Goal: Task Accomplishment & Management: Use online tool/utility

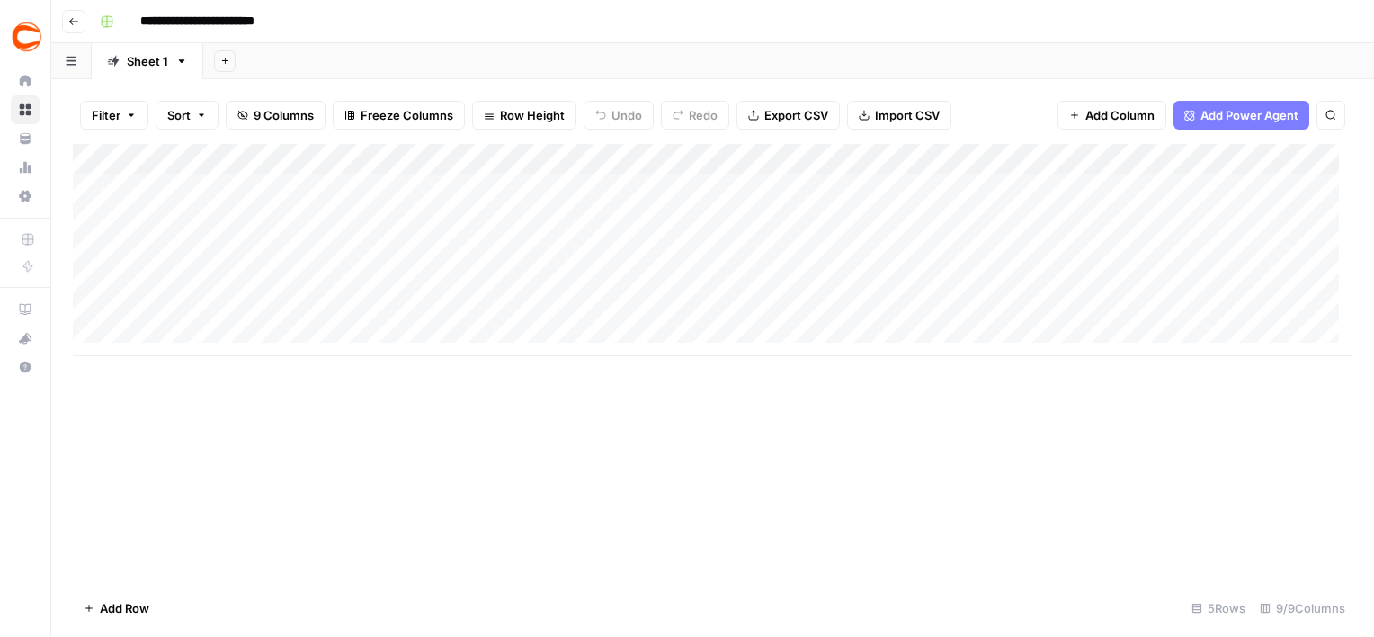
scroll to position [13, 0]
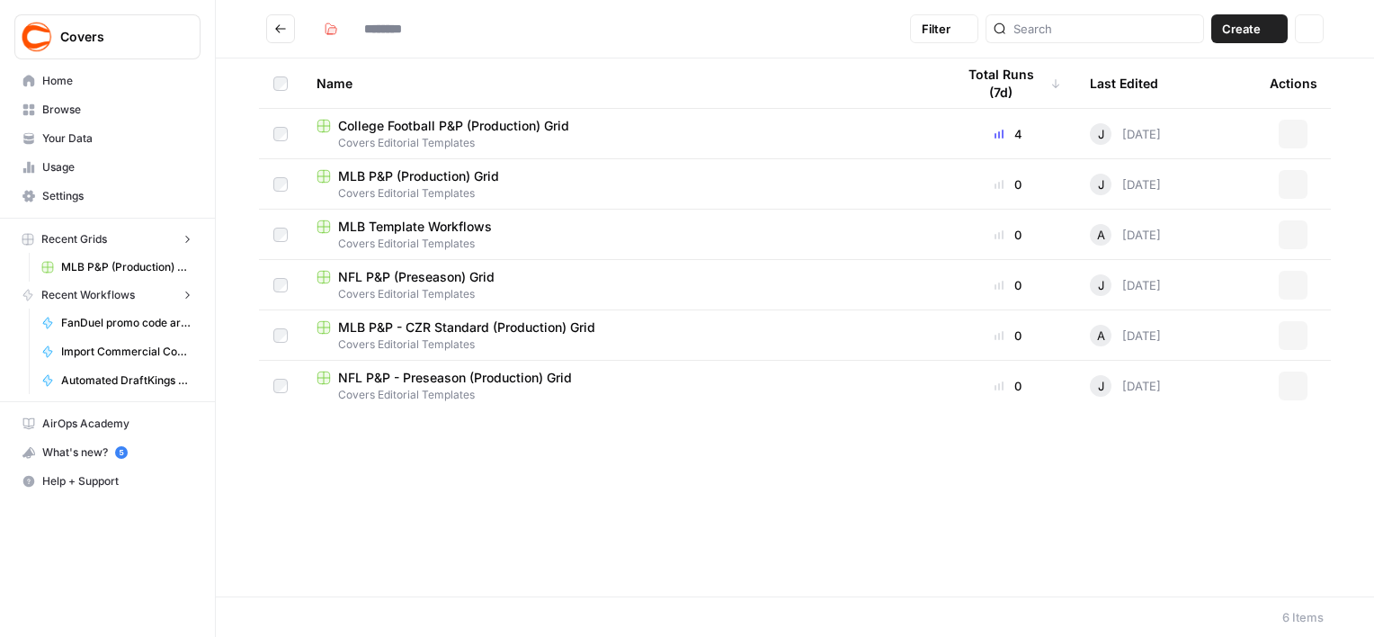
type input "**********"
click at [435, 327] on span "MLB P&P - CZR Standard (Production) Grid" at bounding box center [466, 327] width 257 height 18
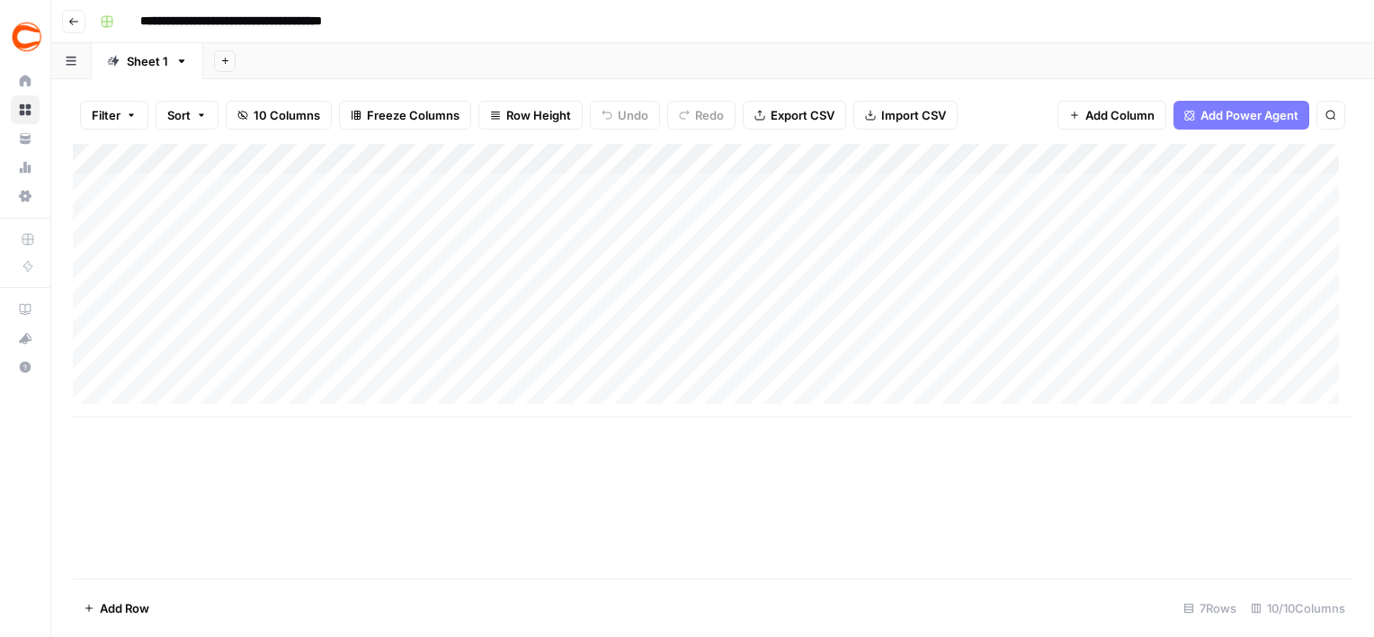
scroll to position [13, 0]
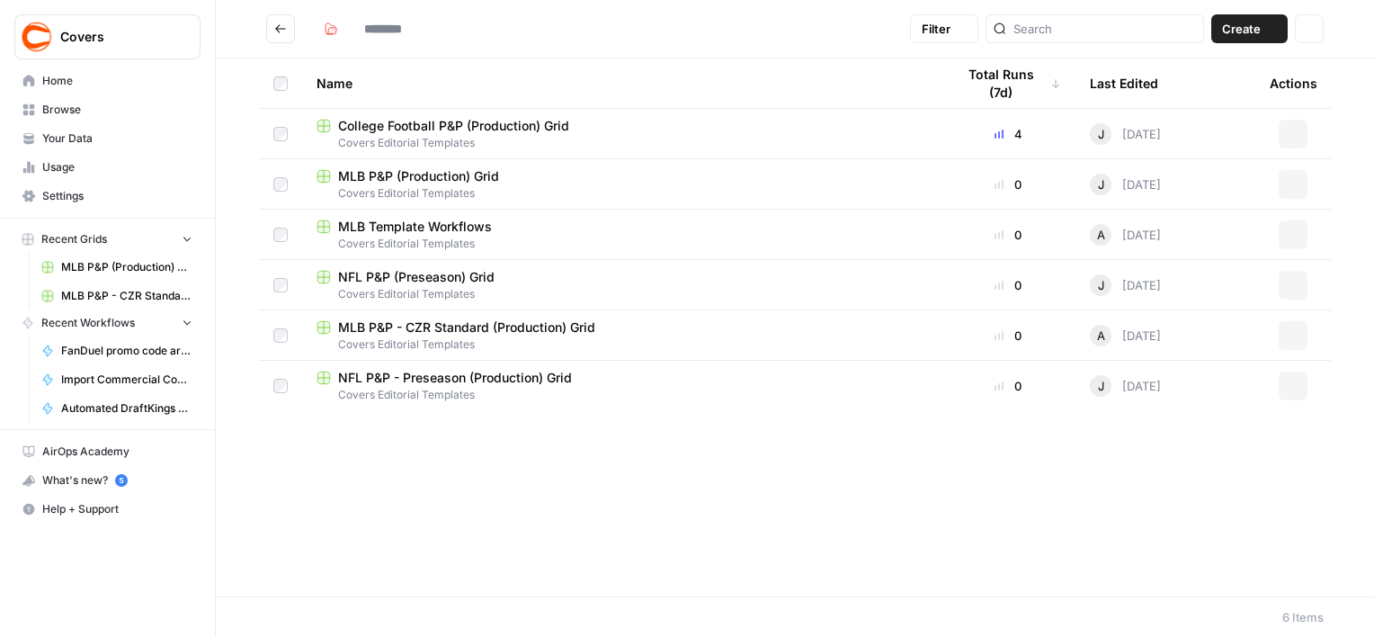
type input "**********"
click at [463, 228] on span "MLB Template Workflows" at bounding box center [415, 227] width 154 height 18
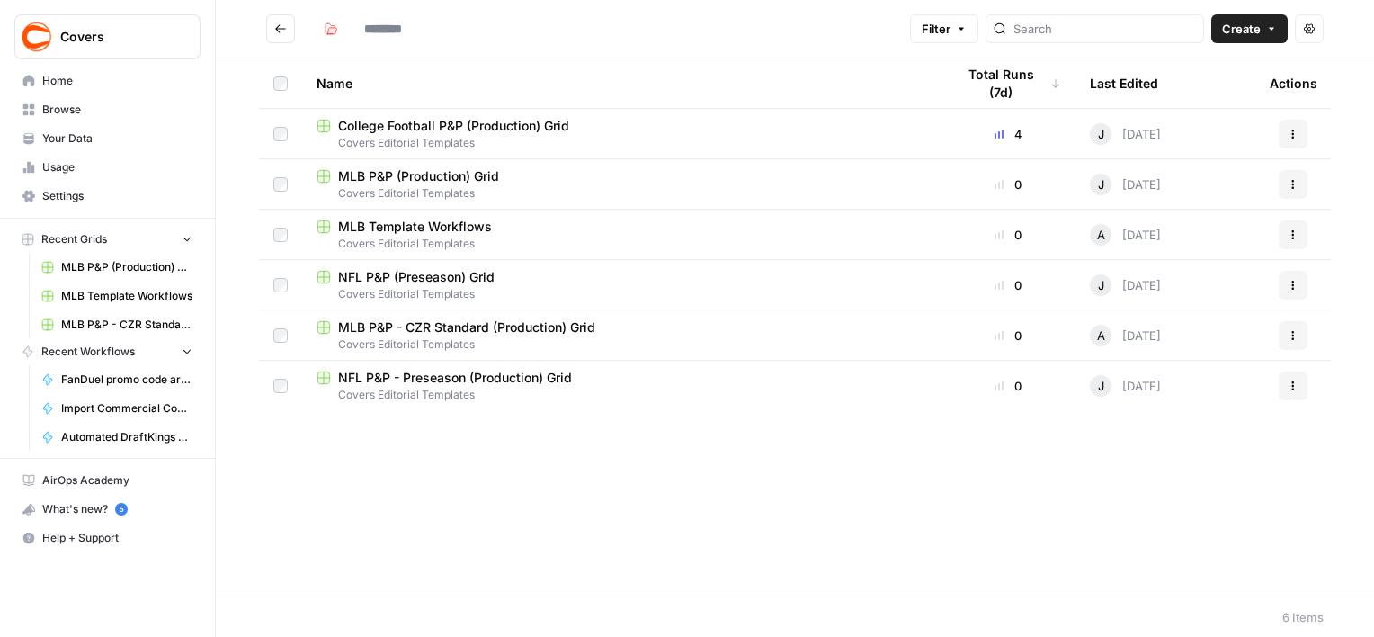
type input "**********"
click at [445, 328] on span "MLB P&P - CZR Standard (Production) Grid" at bounding box center [466, 327] width 257 height 18
type input "**********"
click at [439, 130] on span "College Football P&P (Production) Grid" at bounding box center [453, 126] width 231 height 18
type input "**********"
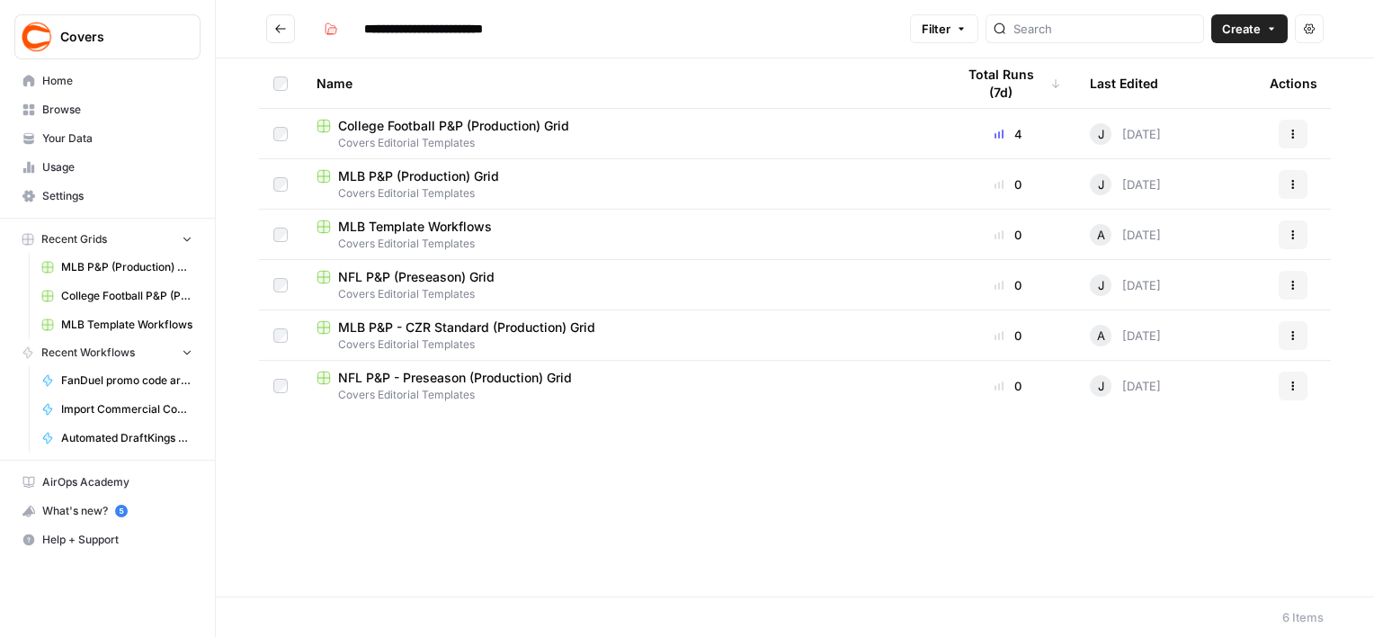
click at [414, 327] on span "MLB P&P - CZR Standard (Production) Grid" at bounding box center [466, 327] width 257 height 18
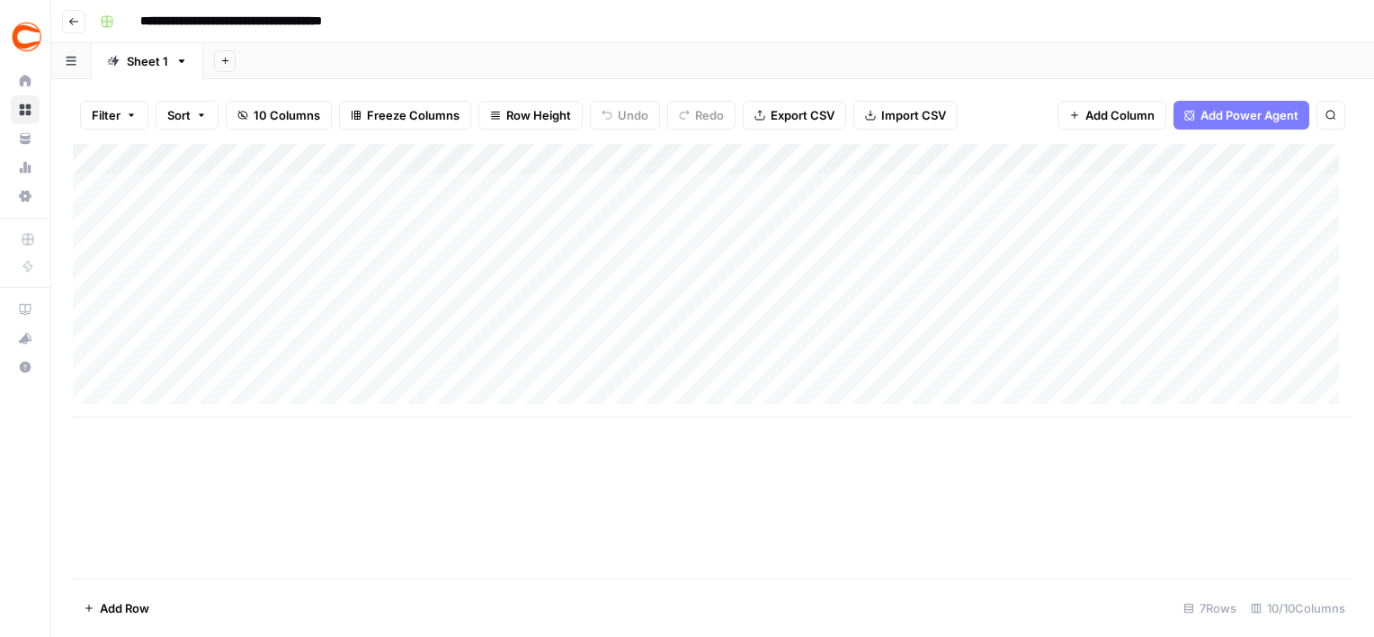
click at [806, 198] on div "Add Column" at bounding box center [713, 280] width 1280 height 273
click at [874, 335] on div "Add Column" at bounding box center [713, 280] width 1280 height 273
click at [838, 486] on div "Add Column" at bounding box center [713, 361] width 1280 height 434
click at [1178, 183] on div "Add Column" at bounding box center [713, 280] width 1280 height 273
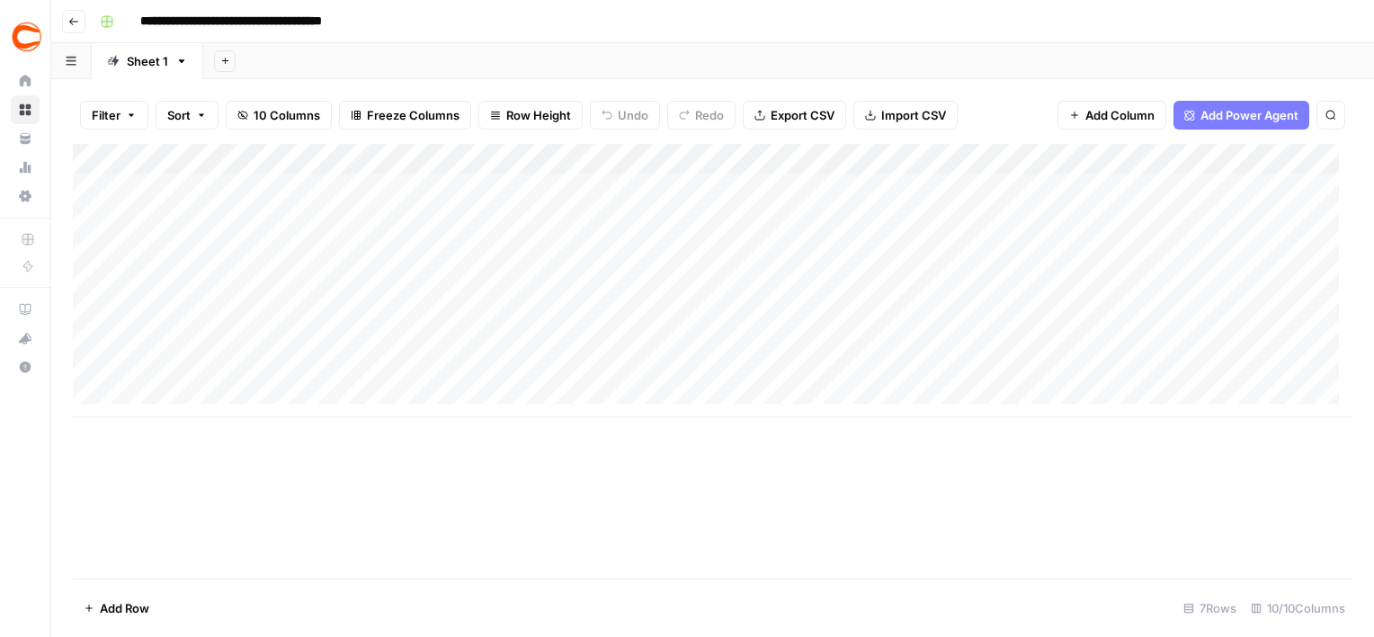
click at [1178, 183] on div "Add Column" at bounding box center [713, 280] width 1280 height 273
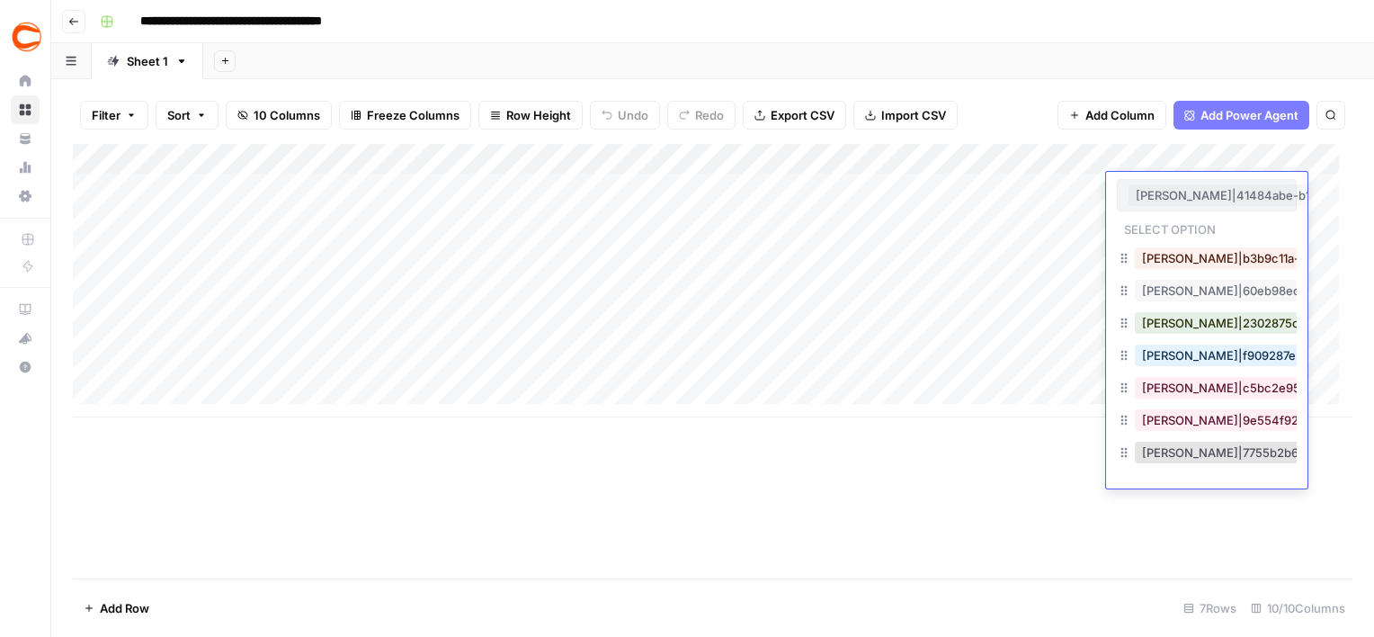
scroll to position [0, 138]
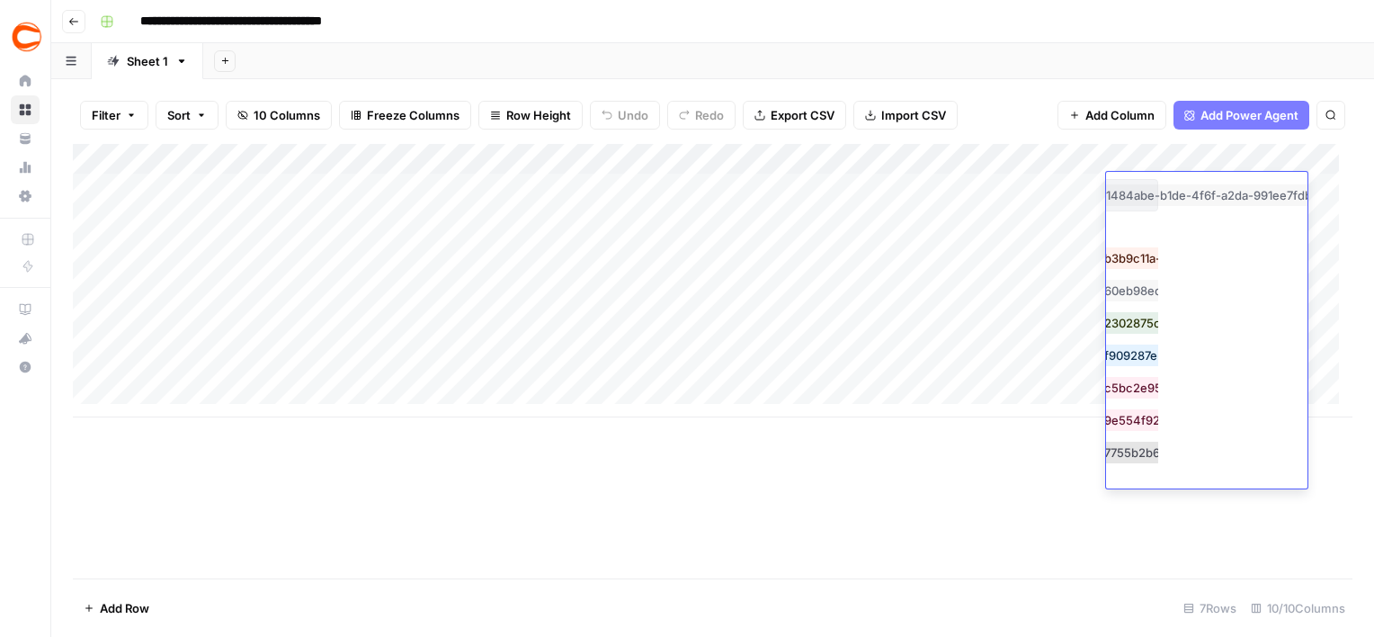
click at [1178, 184] on button "[PERSON_NAME]|41484abe-b1de-4f6f-a2da-991ee7fdbc99" at bounding box center [1165, 195] width 351 height 22
click at [982, 432] on div "Add Column" at bounding box center [713, 361] width 1280 height 434
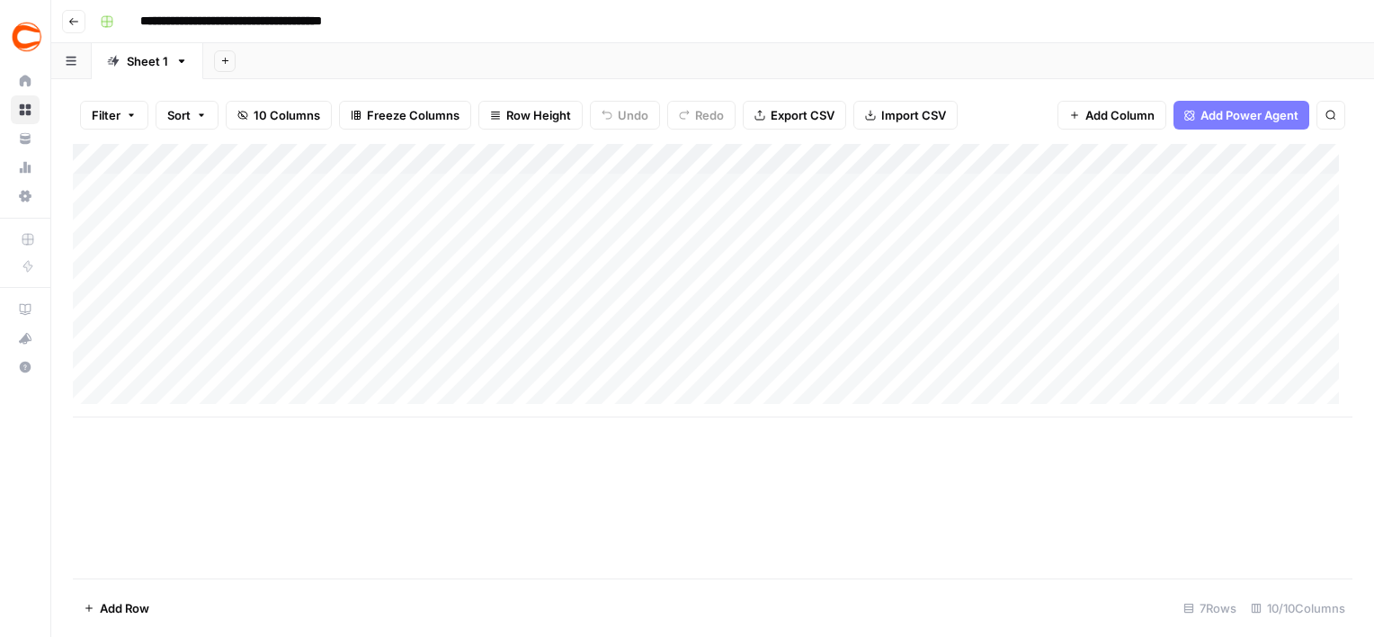
click at [1144, 180] on div "Add Column" at bounding box center [713, 280] width 1280 height 273
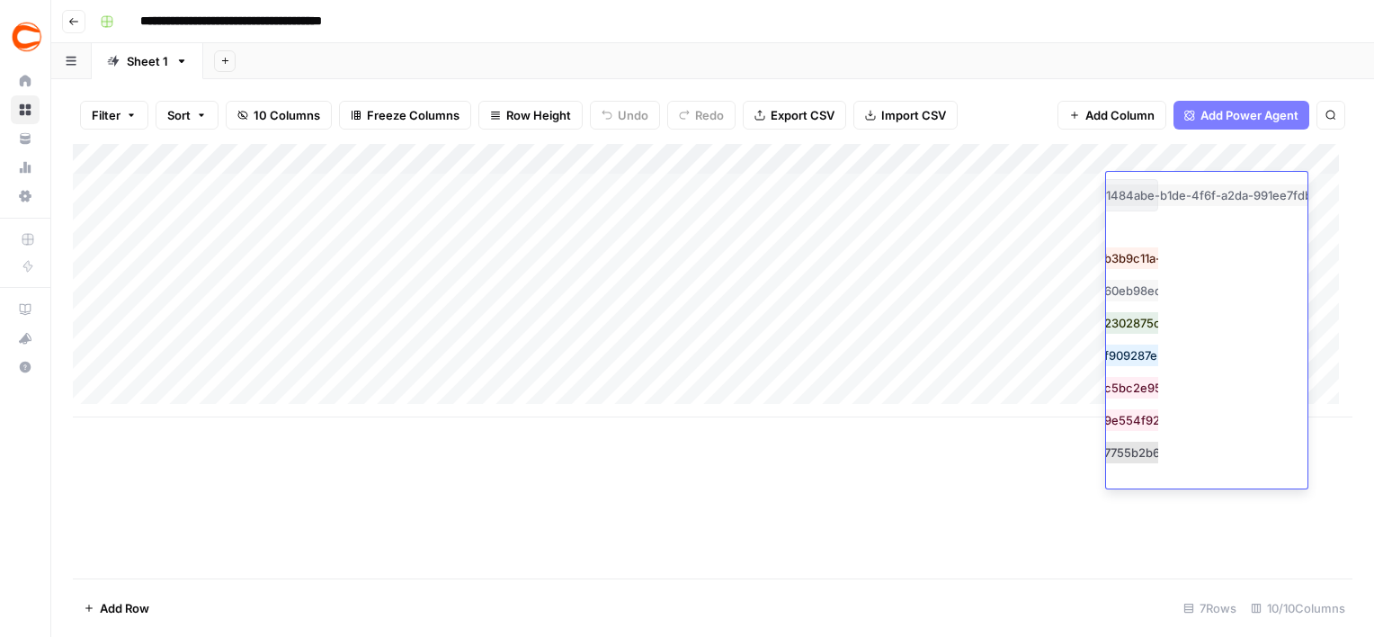
click at [1144, 180] on div "[PERSON_NAME]|41484abe-b1de-4f6f-a2da-991ee7fdbc99" at bounding box center [1068, 195] width 180 height 32
drag, startPoint x: 1144, startPoint y: 180, endPoint x: 905, endPoint y: 540, distance: 432.0
click at [905, 540] on div "Add Column" at bounding box center [713, 361] width 1280 height 434
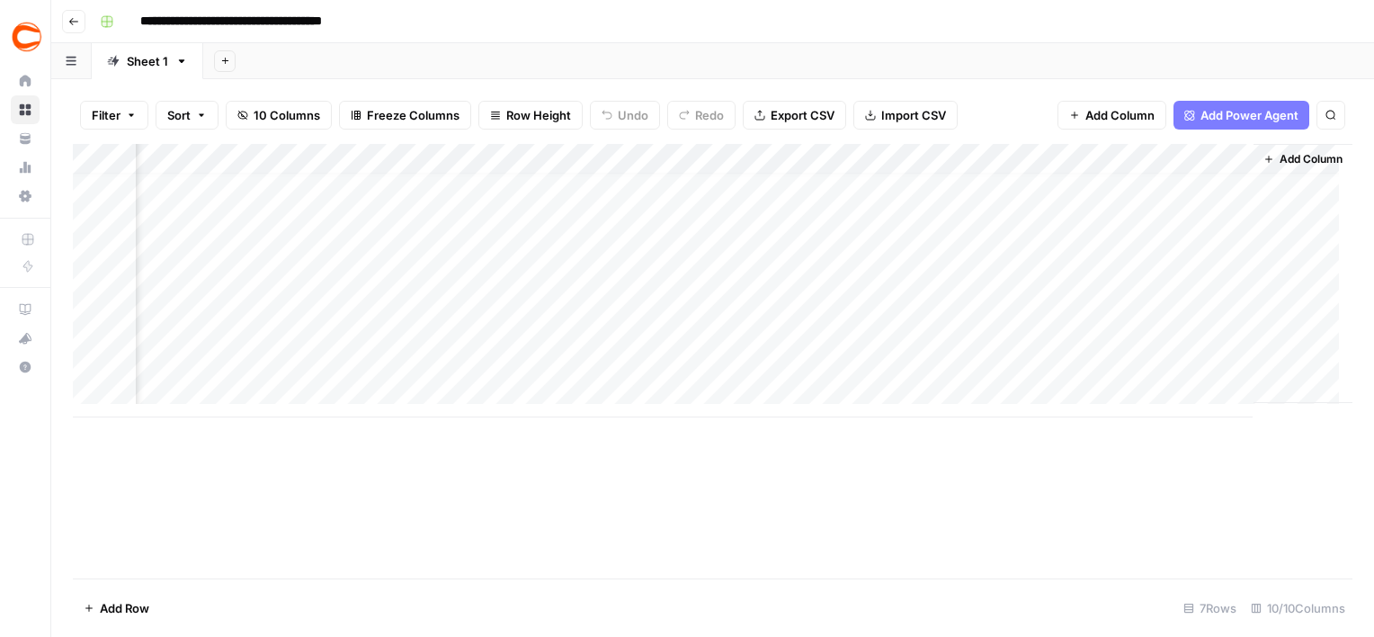
scroll to position [13, 0]
click at [347, 514] on div "Add Column" at bounding box center [713, 361] width 1280 height 434
drag, startPoint x: 358, startPoint y: 398, endPoint x: 339, endPoint y: 403, distance: 19.4
click at [339, 403] on div "Add Column" at bounding box center [713, 280] width 1280 height 273
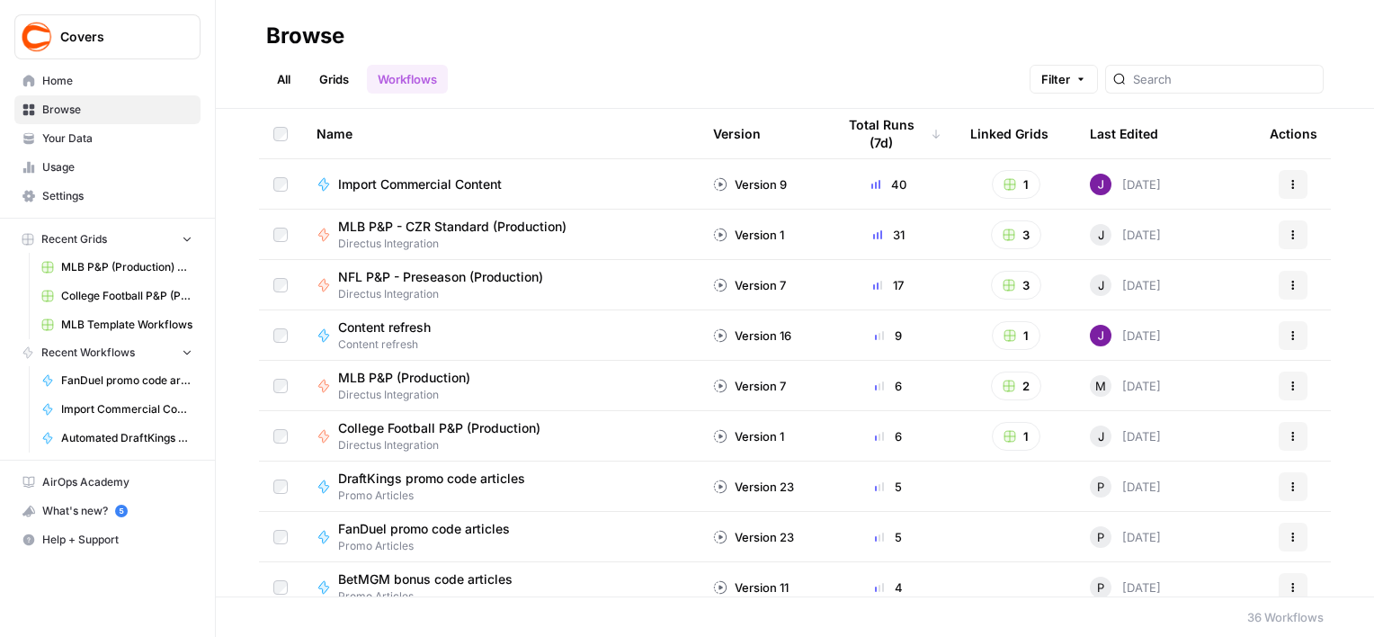
click at [461, 230] on span "MLB P&P - CZR Standard (Production)" at bounding box center [452, 227] width 228 height 18
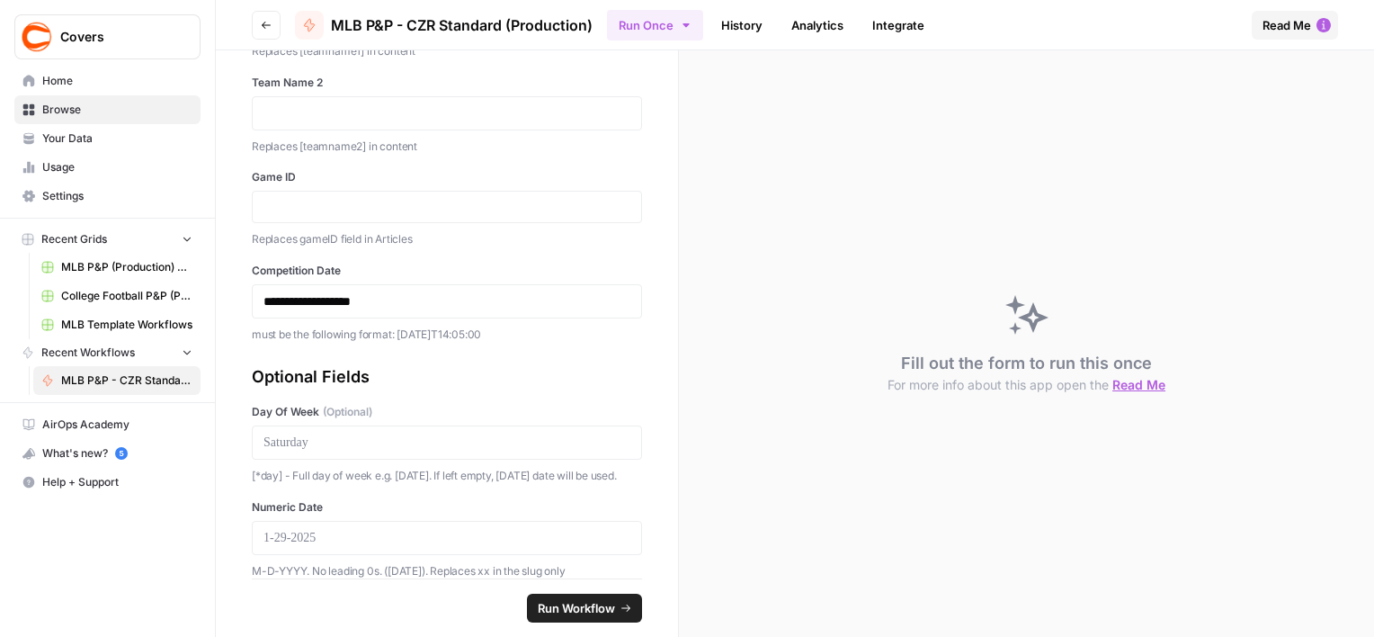
scroll to position [352, 0]
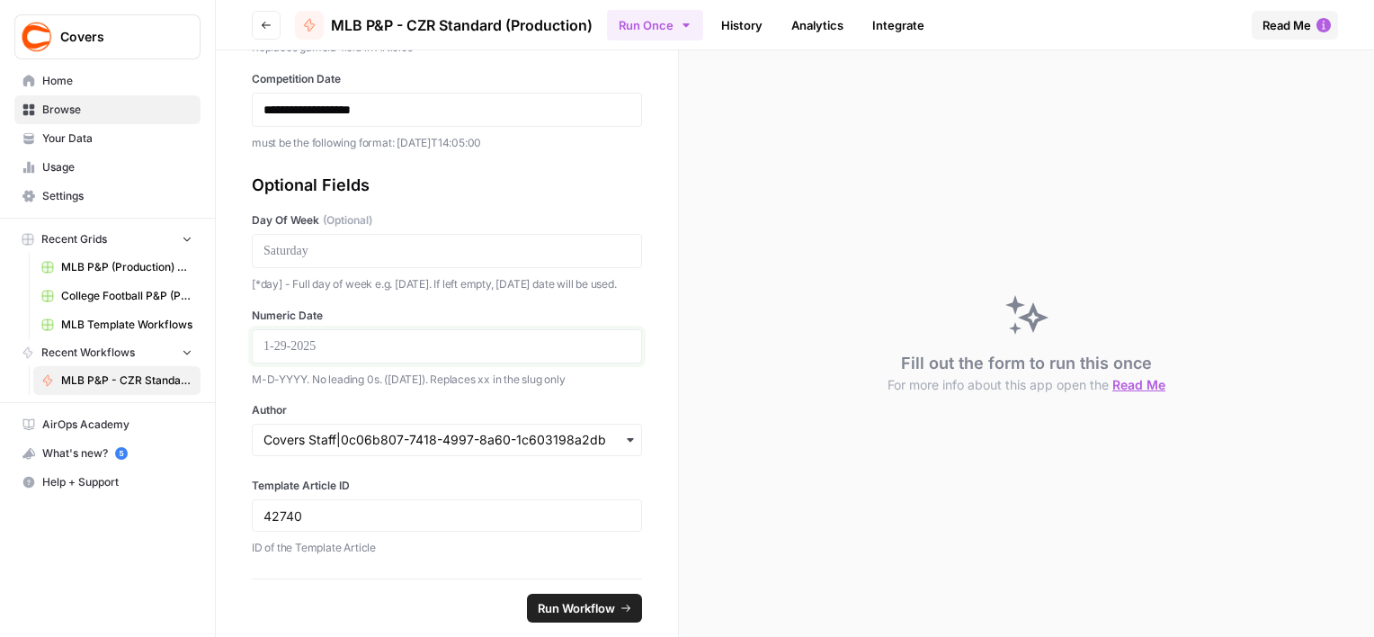
click at [356, 352] on p at bounding box center [446, 346] width 367 height 18
click at [345, 429] on div "button" at bounding box center [447, 440] width 390 height 32
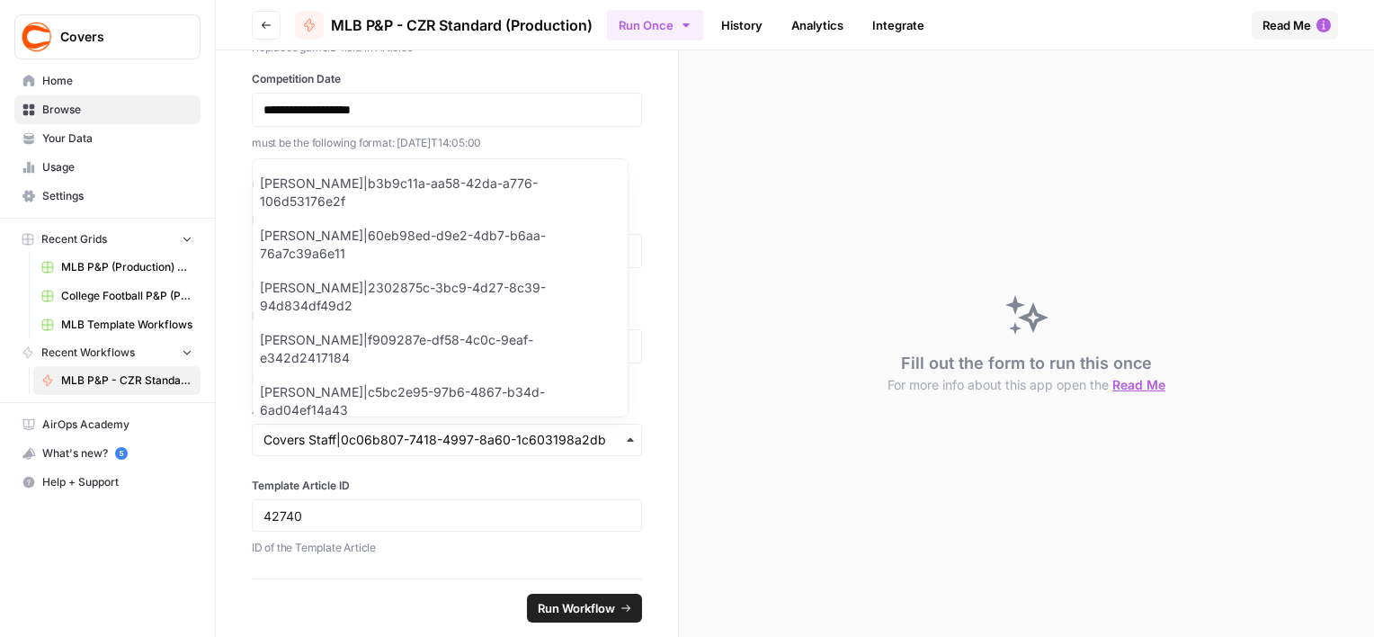
scroll to position [6, 0]
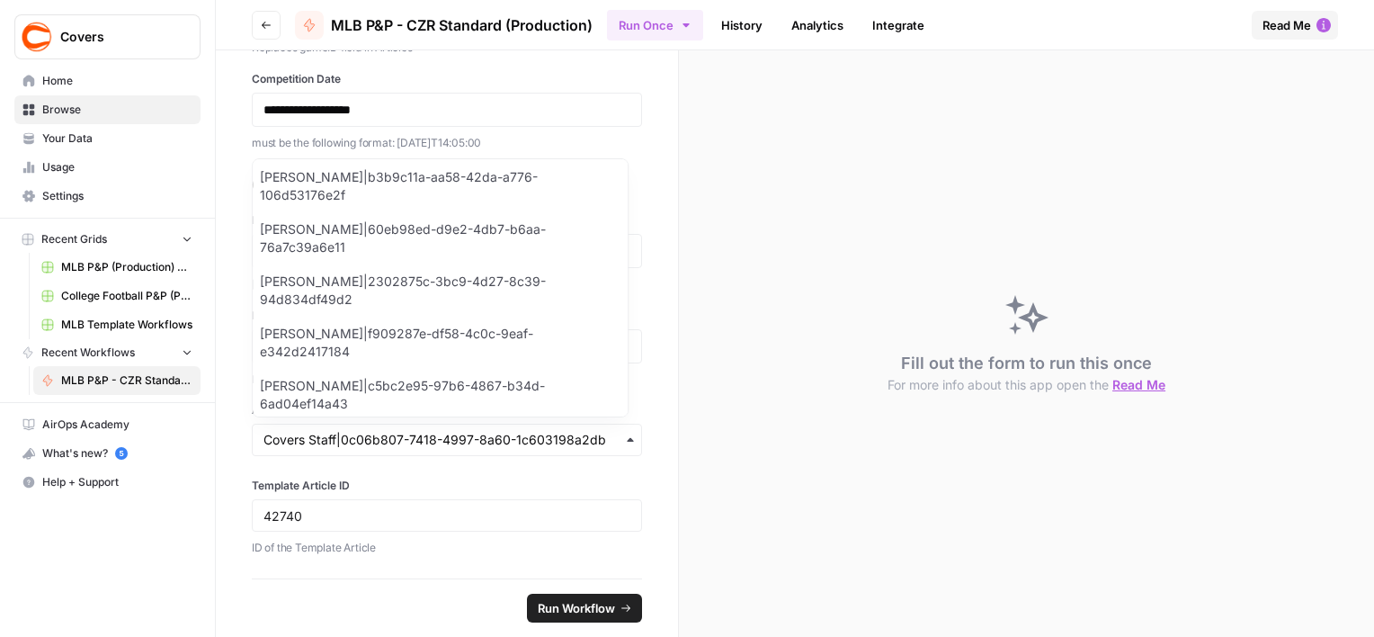
click at [360, 589] on footer "Run Workflow" at bounding box center [447, 607] width 390 height 58
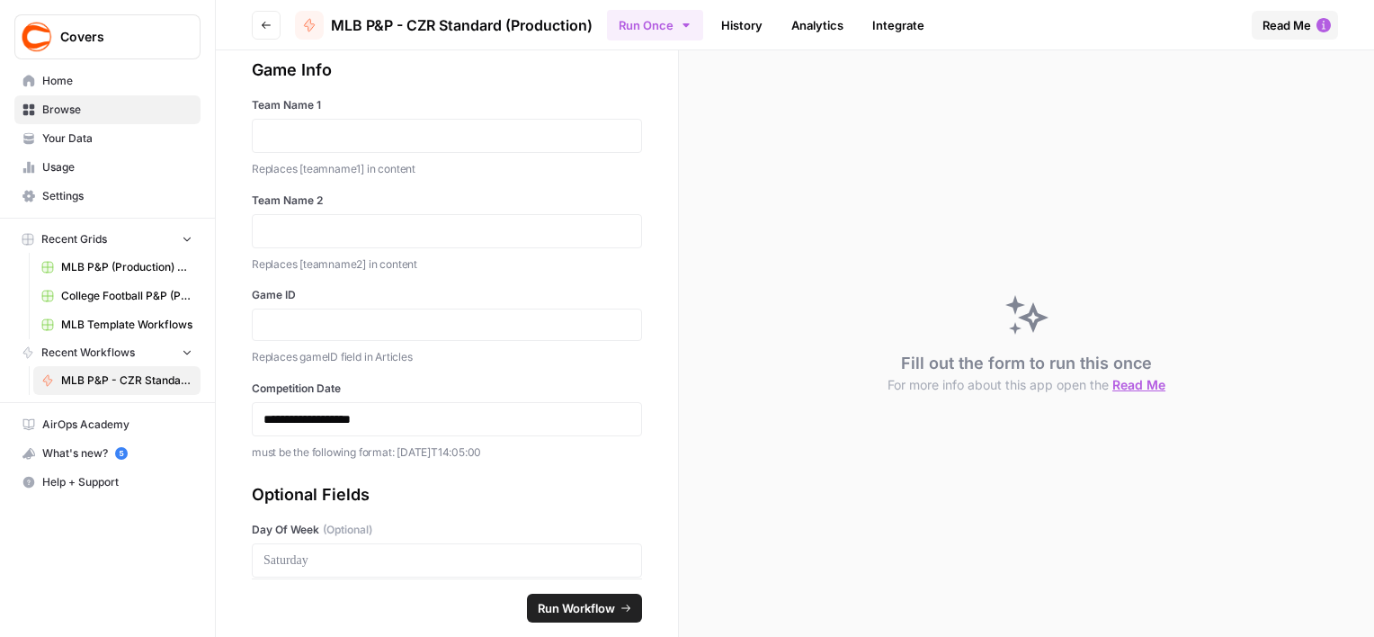
scroll to position [0, 0]
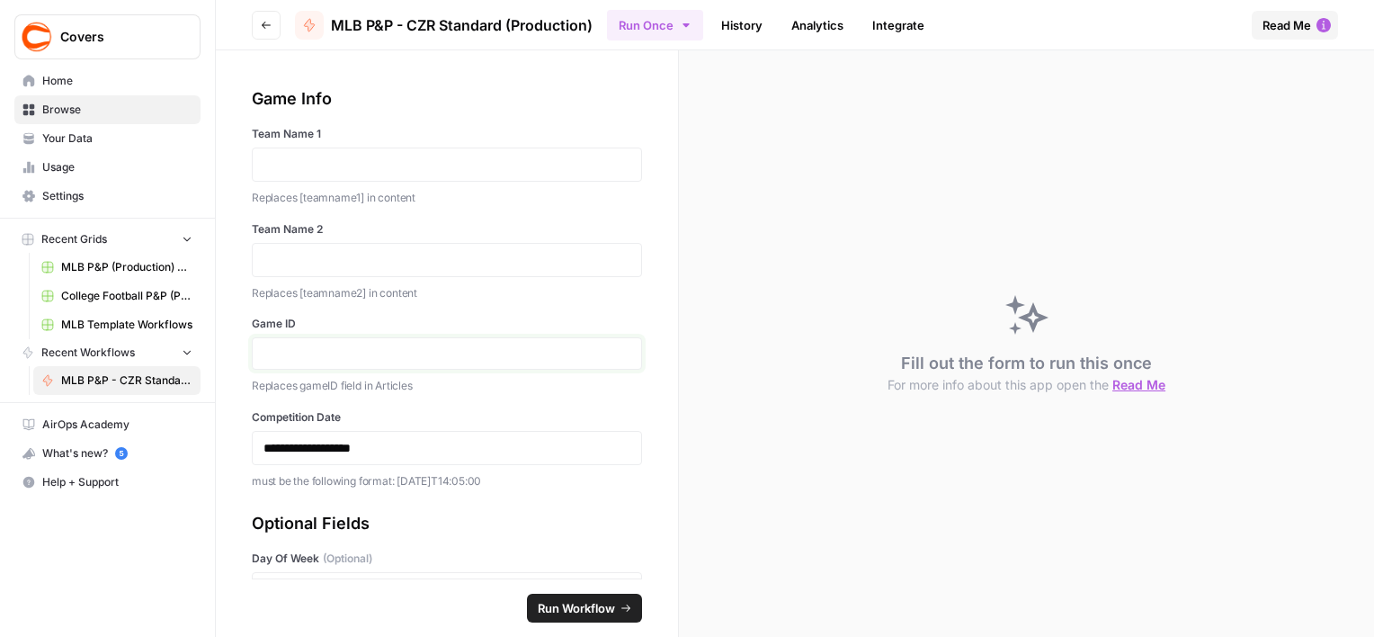
click at [332, 360] on input "Game ID" at bounding box center [446, 353] width 367 height 16
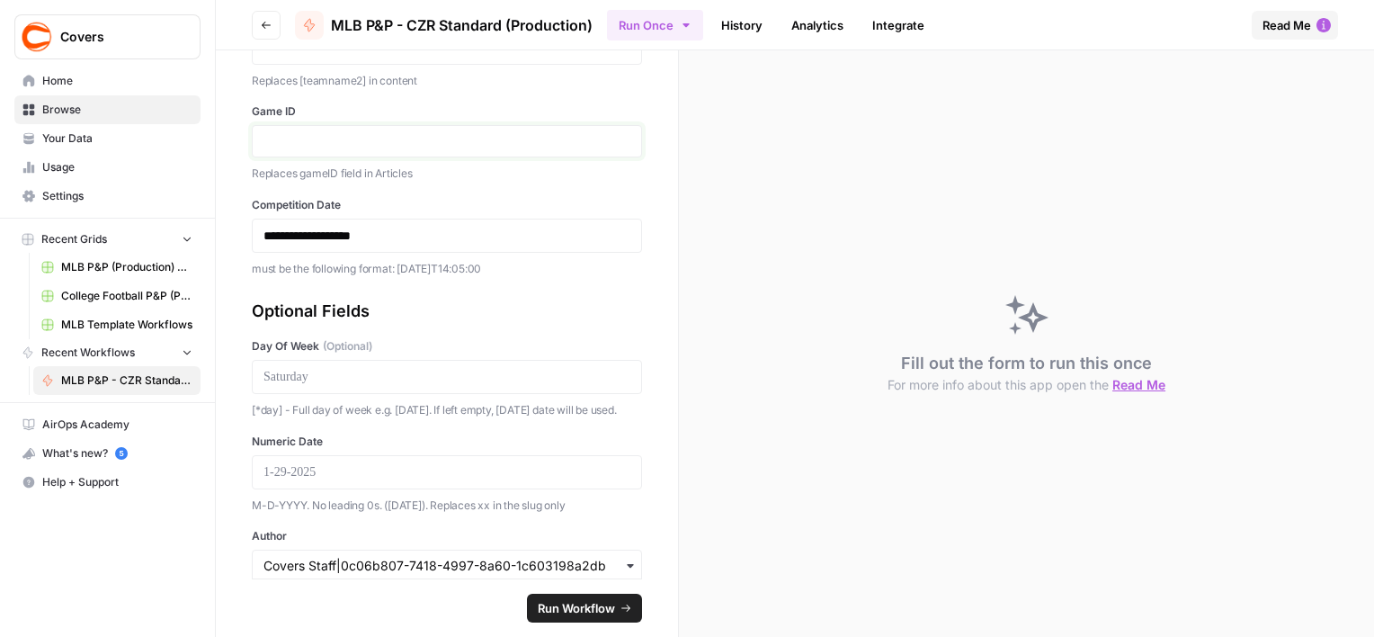
scroll to position [352, 0]
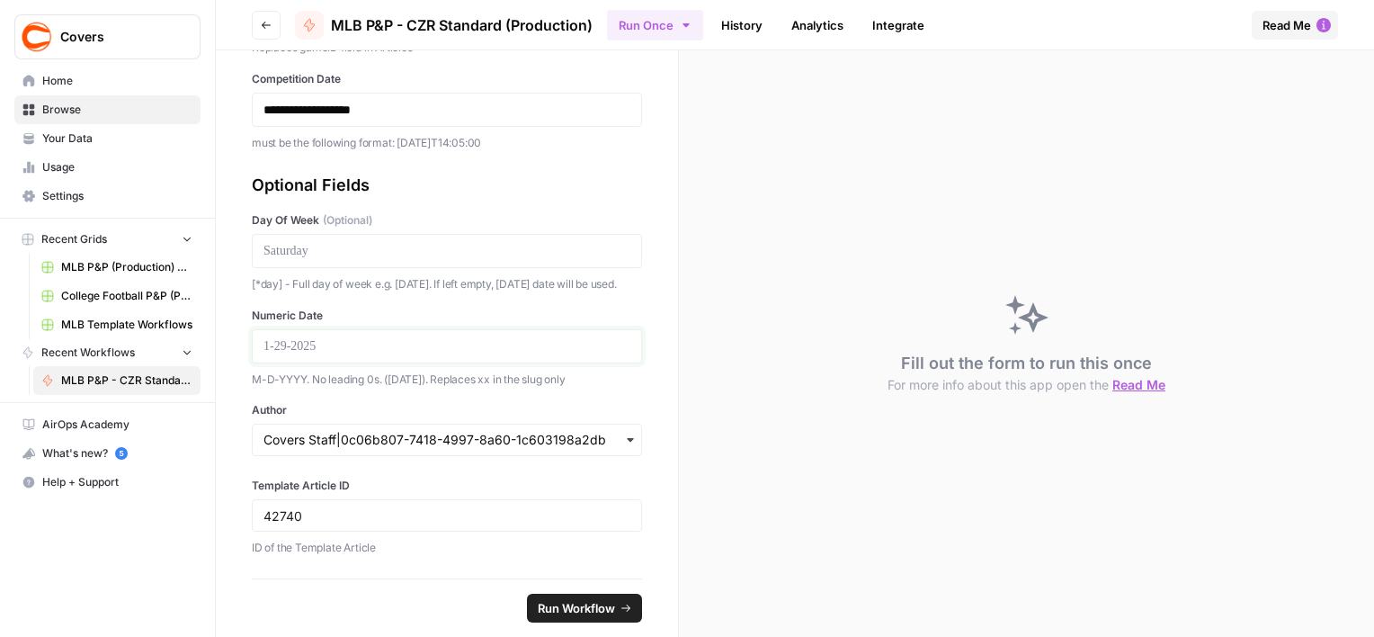
click at [312, 355] on p at bounding box center [446, 346] width 367 height 18
click at [392, 242] on p at bounding box center [446, 251] width 367 height 18
click at [359, 365] on div "Numeric Date M-D-YYYY. No leading 0s. ([DATE]). Replaces xx in the slug only" at bounding box center [447, 348] width 390 height 81
click at [361, 336] on div at bounding box center [447, 346] width 390 height 34
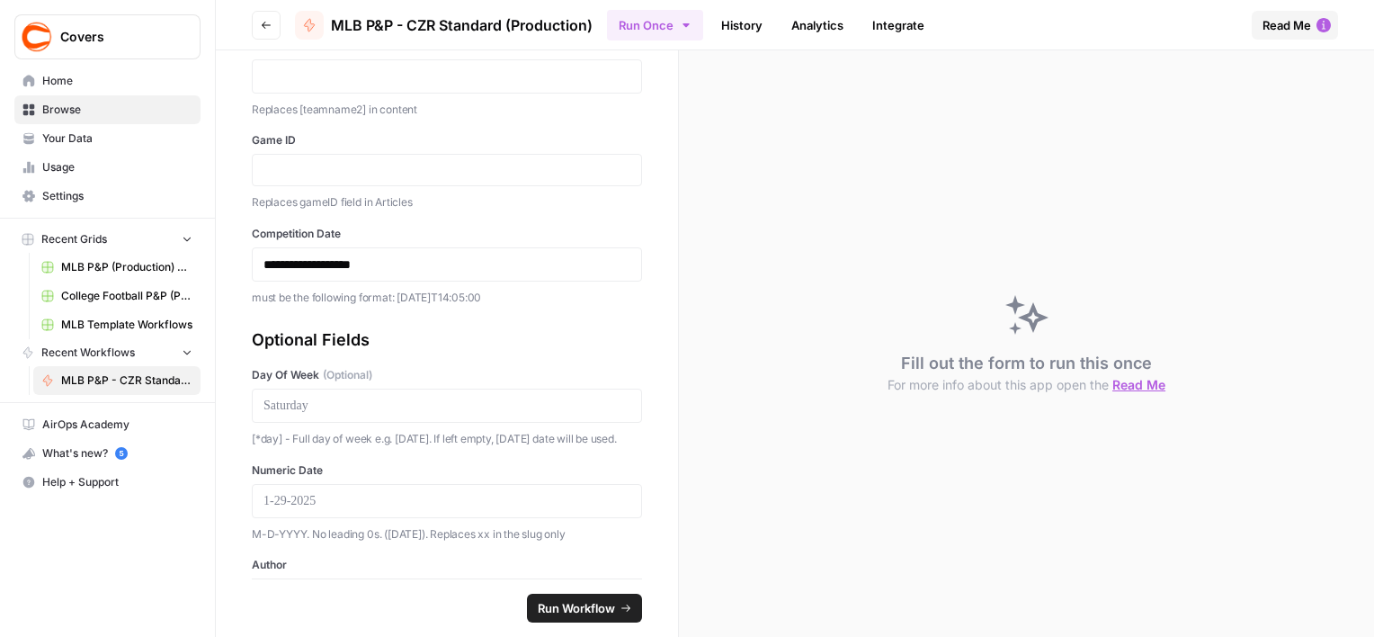
scroll to position [0, 0]
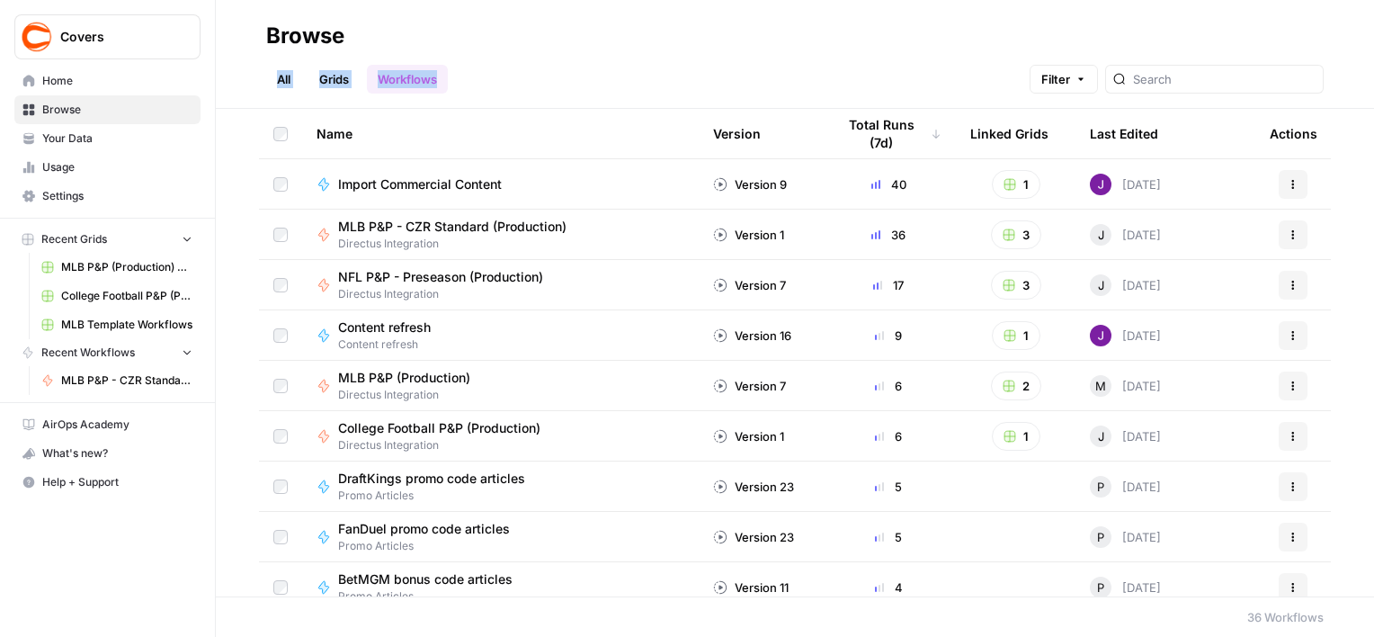
drag, startPoint x: 1325, startPoint y: 0, endPoint x: 726, endPoint y: 50, distance: 601.0
click at [726, 50] on header "Browse All Grids Workflows Filter" at bounding box center [795, 54] width 1158 height 109
click at [687, 52] on div "All Grids Workflows Filter" at bounding box center [794, 71] width 1057 height 43
click at [180, 579] on div "Covers Home Browse Your Data Usage Settings Recent Grids MLB P&P (Production) G…" at bounding box center [107, 318] width 215 height 637
click at [460, 225] on span "MLB P&P - CZR Standard (Production)" at bounding box center [452, 227] width 228 height 18
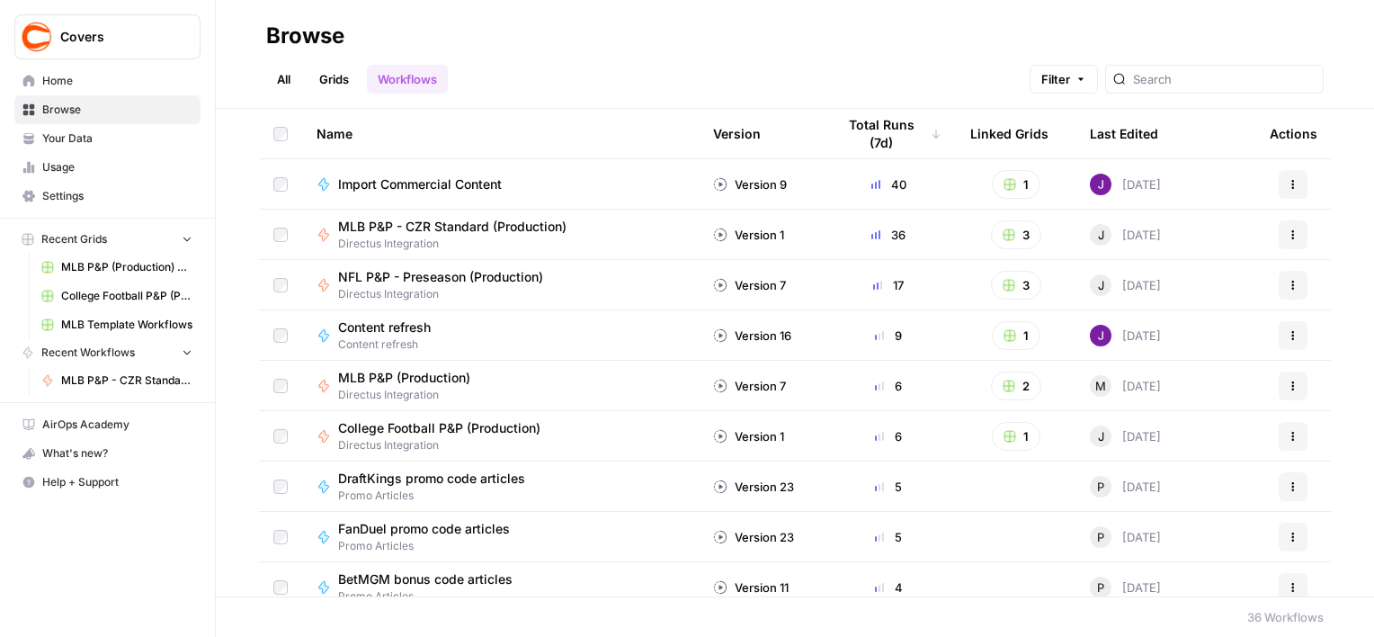
click at [115, 263] on span "MLB P&P (Production) Grid" at bounding box center [126, 267] width 131 height 16
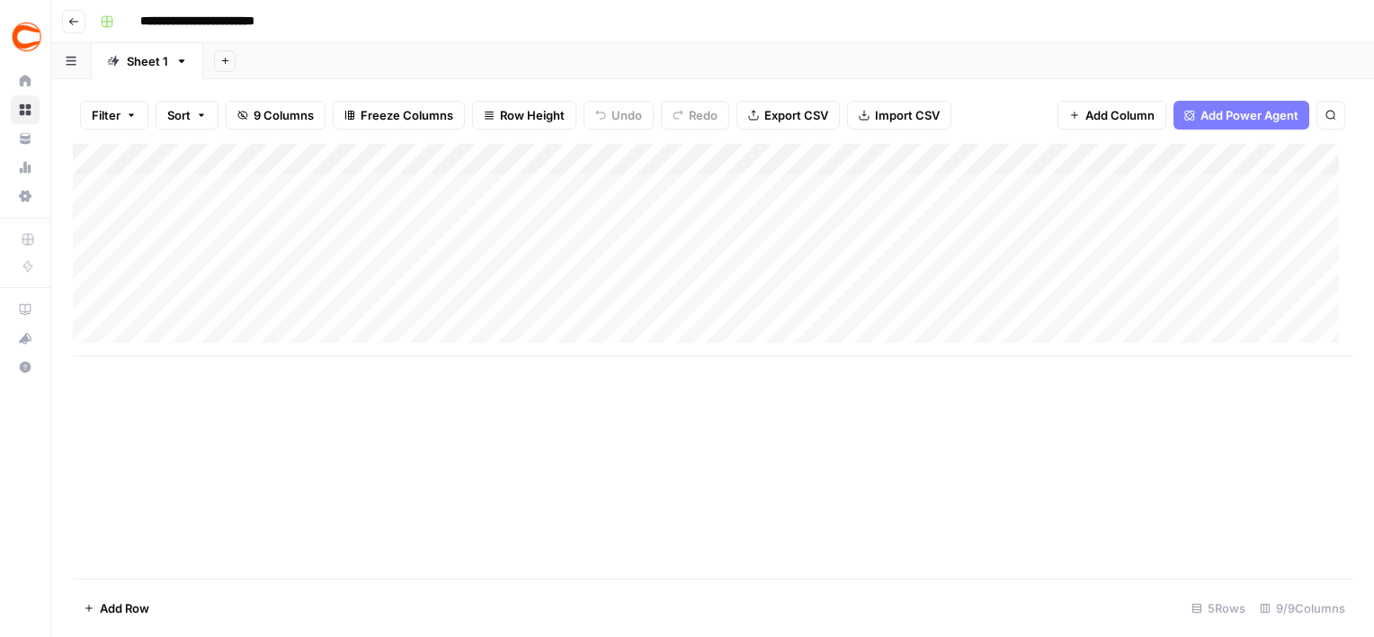
scroll to position [13, 0]
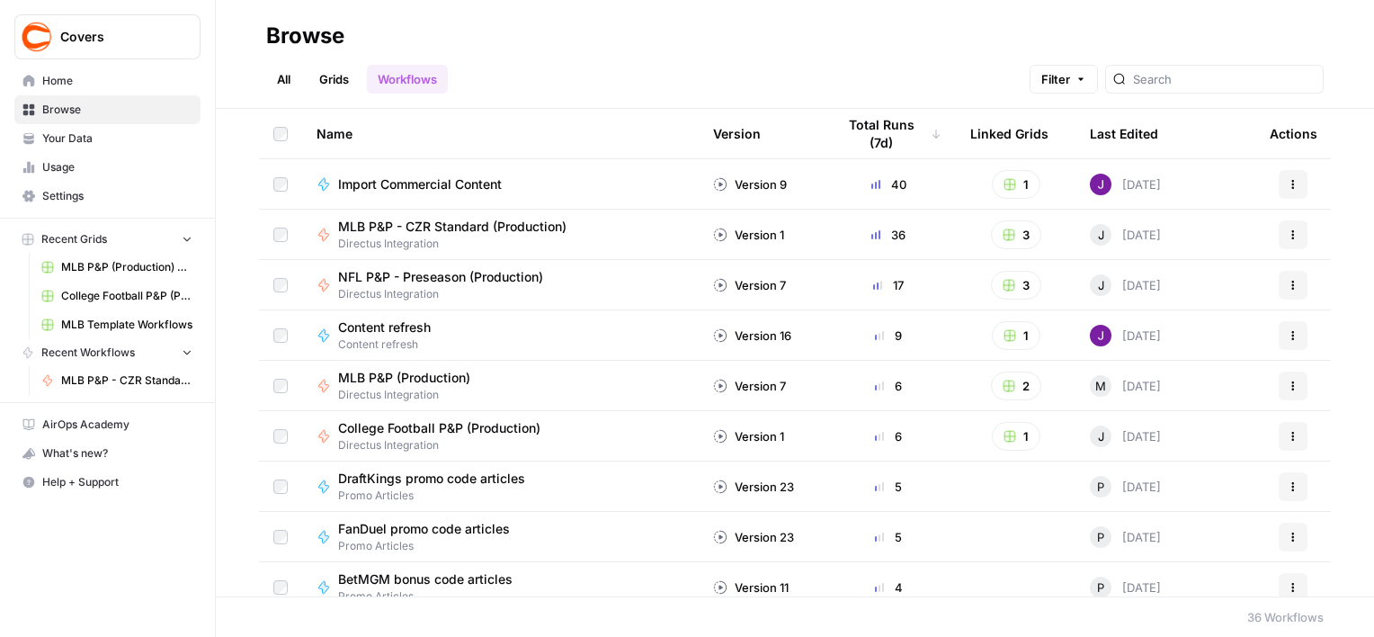
click at [476, 223] on span "MLB P&P - CZR Standard (Production)" at bounding box center [452, 227] width 228 height 18
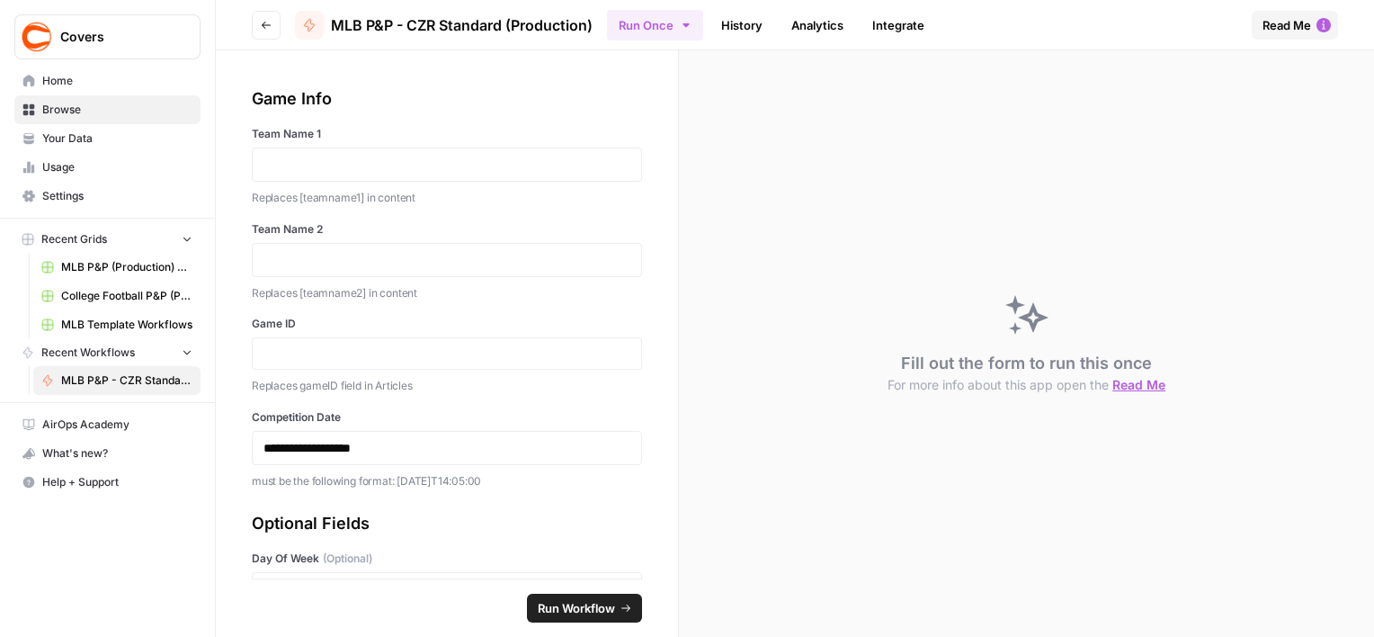
click at [137, 241] on button "Recent Grids" at bounding box center [107, 239] width 186 height 27
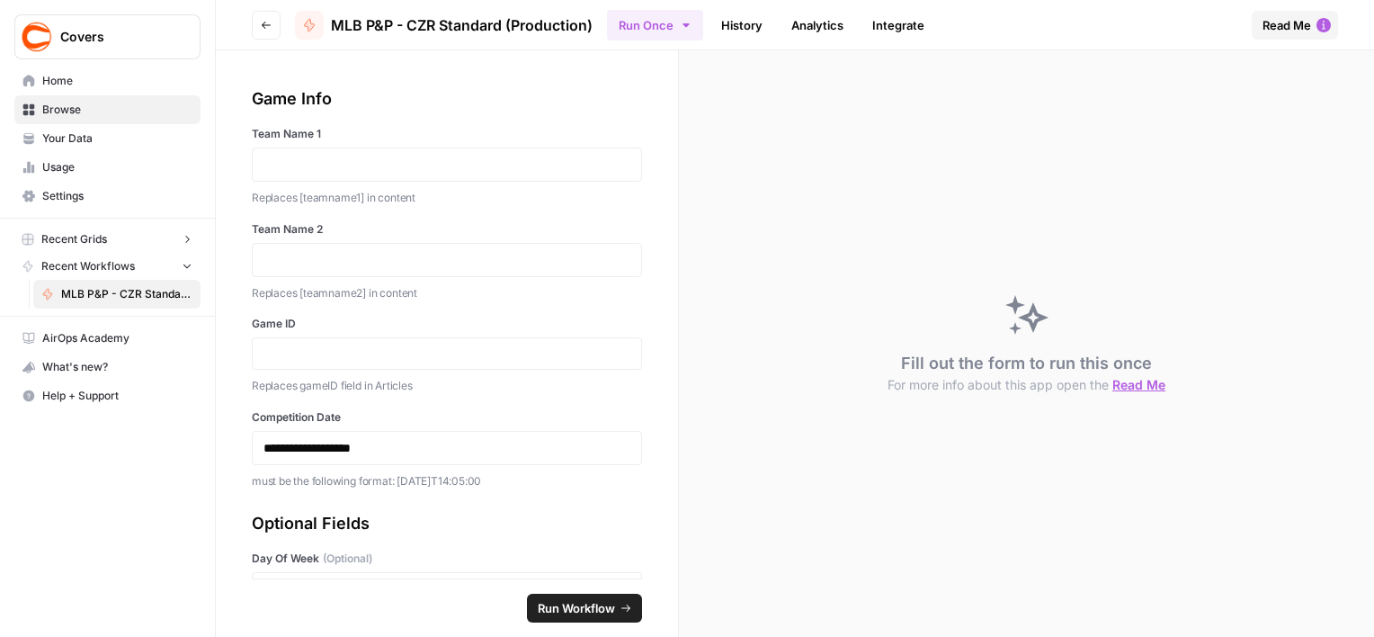
click at [137, 241] on button "Recent Grids" at bounding box center [107, 239] width 186 height 27
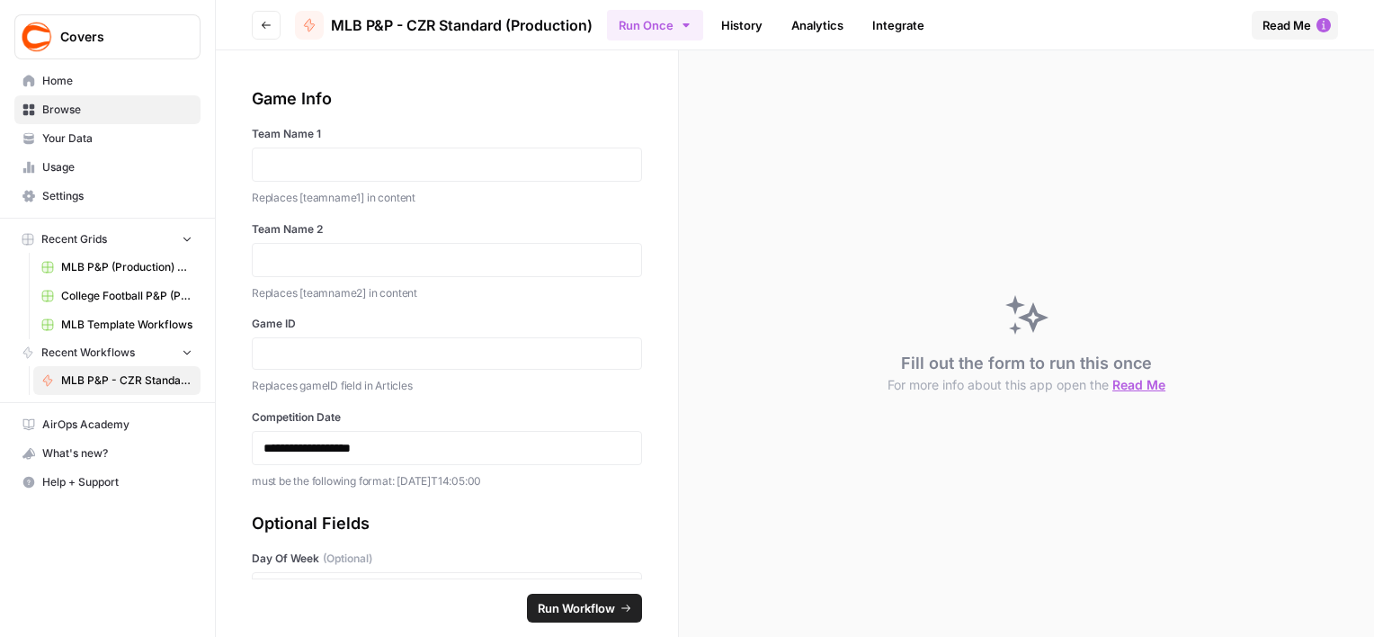
click at [102, 84] on span "Home" at bounding box center [117, 81] width 150 height 16
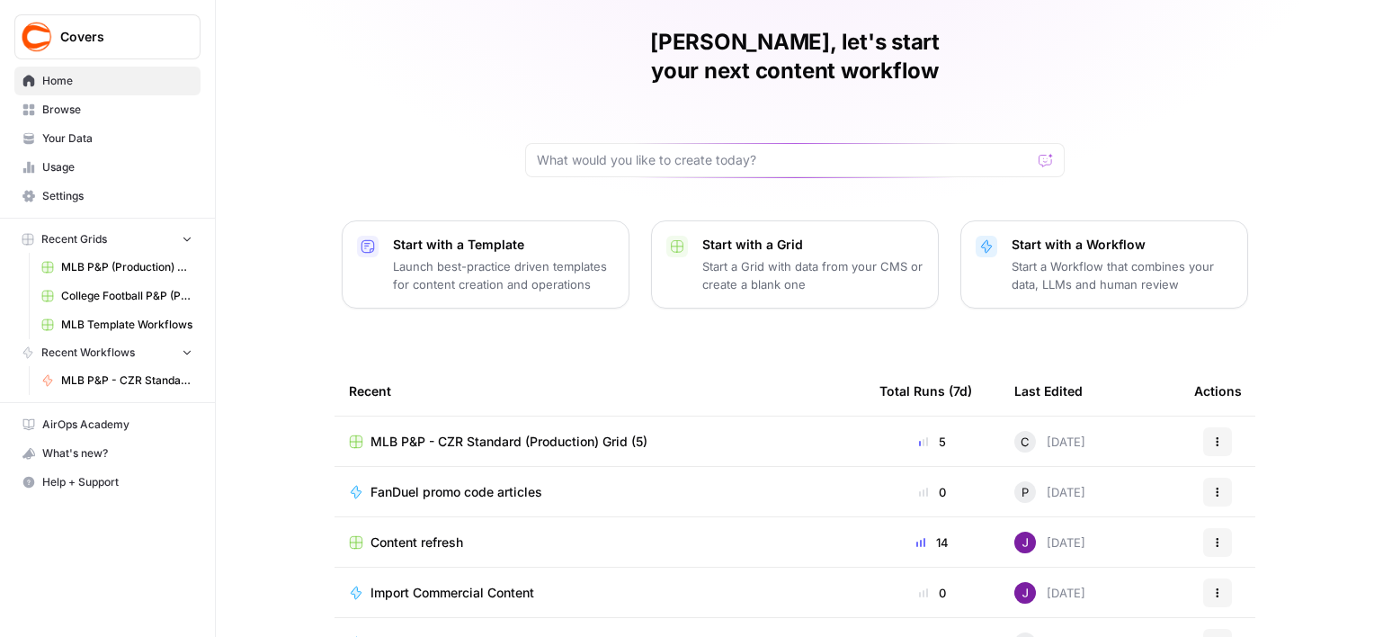
scroll to position [90, 0]
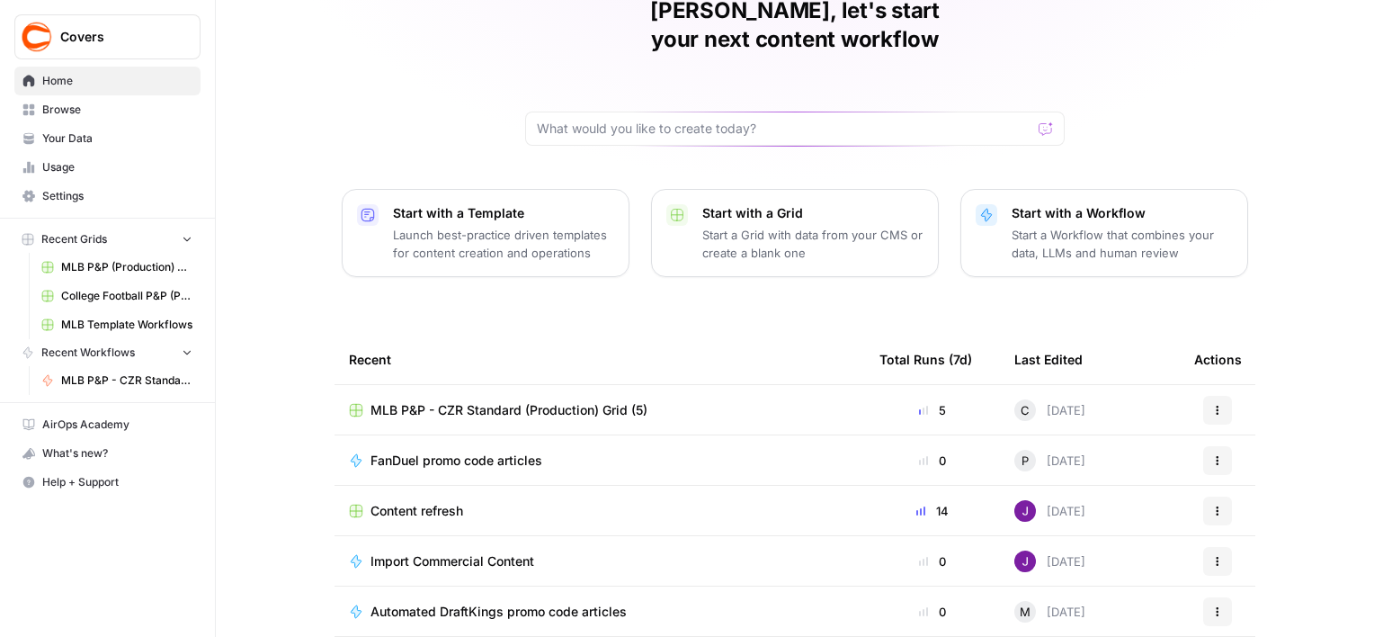
click at [546, 401] on span "MLB P&P - CZR Standard (Production) Grid (5)" at bounding box center [508, 410] width 277 height 18
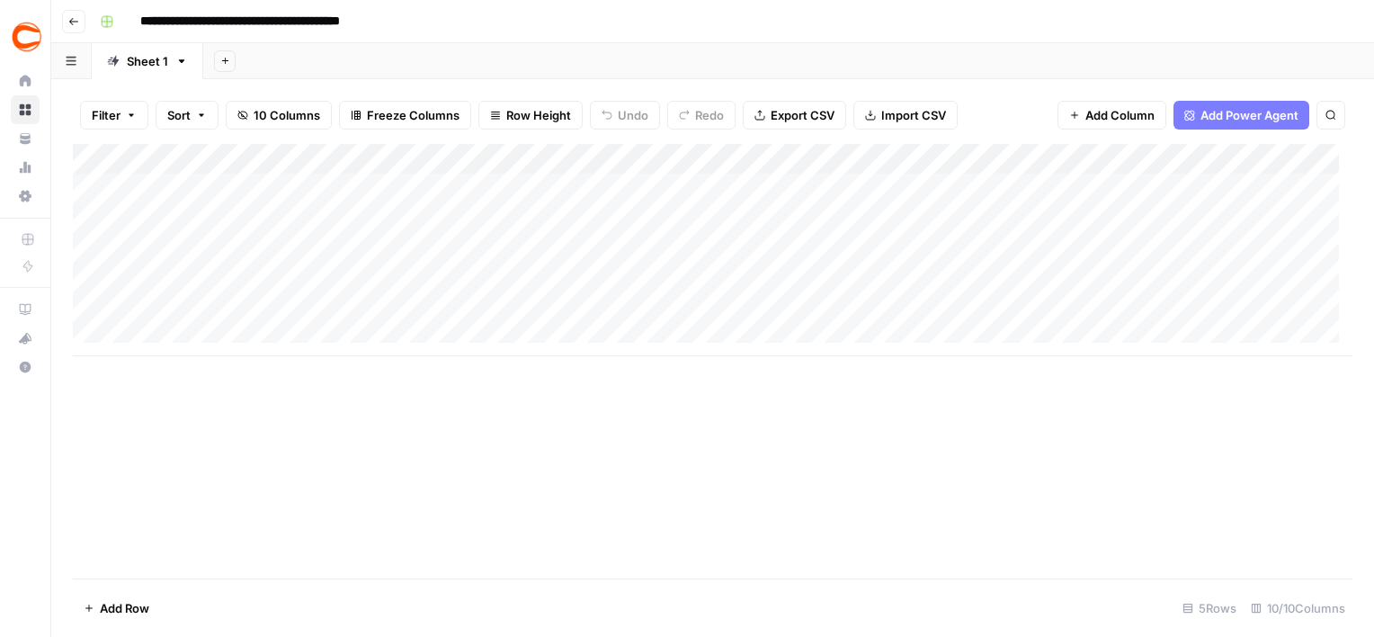
click at [1173, 442] on div "Add Column" at bounding box center [713, 361] width 1280 height 434
